Goal: Ask a question

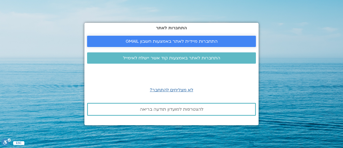
click at [190, 42] on span "התחברות מיידית לאתר באמצעות חשבון GMAIL" at bounding box center [172, 41] width 92 height 5
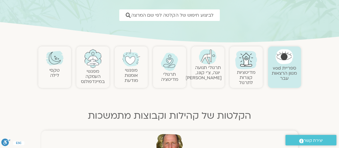
scroll to position [54, 0]
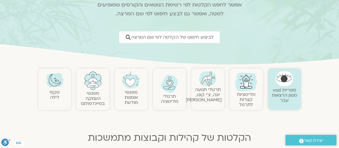
click at [167, 85] on img at bounding box center [170, 83] width 18 height 18
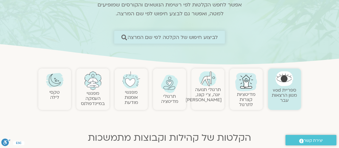
click at [194, 37] on span "לביצוע חיפוש של הקלטה לפי שם המרצה" at bounding box center [172, 37] width 90 height 6
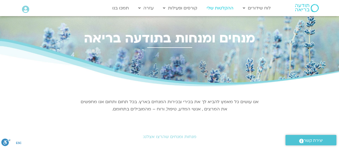
click at [225, 8] on link "ההקלטות שלי" at bounding box center [220, 8] width 32 height 10
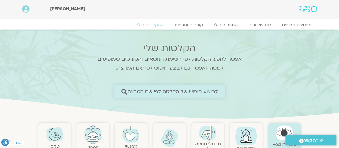
click at [180, 90] on span "לביצוע חיפוש של הקלטה לפי שם המרצה" at bounding box center [172, 91] width 90 height 6
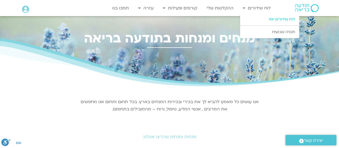
click at [276, 19] on link "לוח שידורים יומי" at bounding box center [269, 19] width 59 height 12
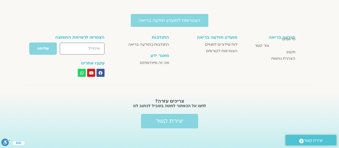
scroll to position [922, 0]
click at [164, 118] on span "יצירת קשר" at bounding box center [170, 121] width 28 height 6
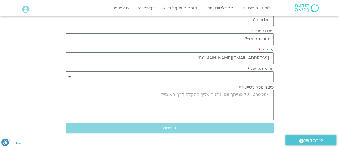
scroll to position [54, 0]
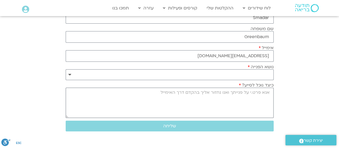
click at [264, 102] on textarea "כיצד נוכל לסייע?" at bounding box center [170, 102] width 208 height 30
type textarea "מחפשת את המפגש עם [PERSON_NAME] הערב"
click at [185, 123] on span "שליחה" at bounding box center [169, 125] width 195 height 5
click at [268, 75] on select "**********" at bounding box center [170, 74] width 208 height 11
select select "**********"
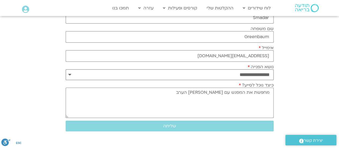
click at [66, 69] on select "**********" at bounding box center [170, 74] width 208 height 11
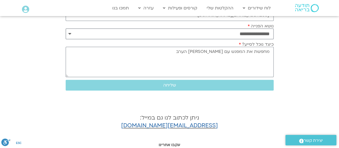
scroll to position [80, 0]
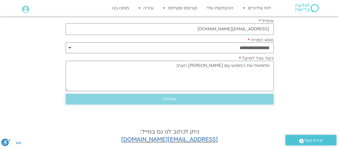
click at [166, 97] on span "שליחה" at bounding box center [169, 98] width 13 height 5
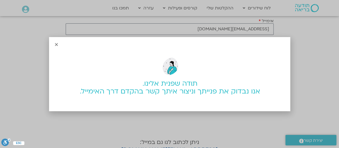
click at [187, 7] on div "תודה שפנית אלינו. אנו נבדוק את פנייתך וניצור איתך קשר בהקדם דרך האימייל." at bounding box center [169, 74] width 339 height 148
